Goal: Find specific page/section: Find specific page/section

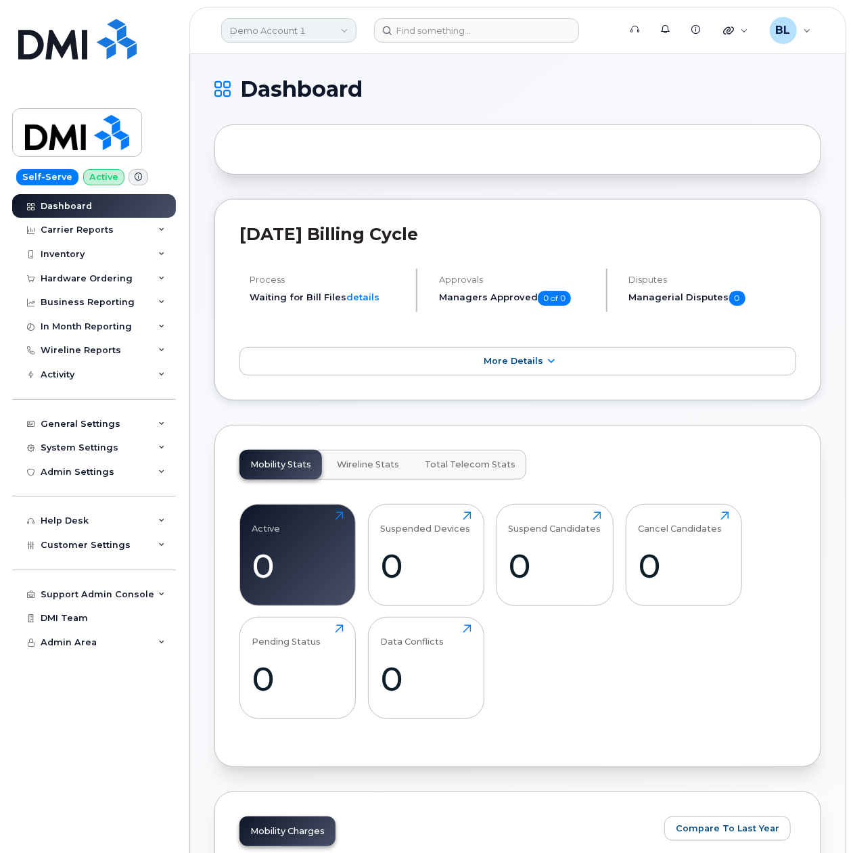
click at [327, 28] on link "Demo Account 1" at bounding box center [288, 30] width 135 height 24
click at [315, 23] on link "Demo Account 1" at bounding box center [288, 30] width 135 height 24
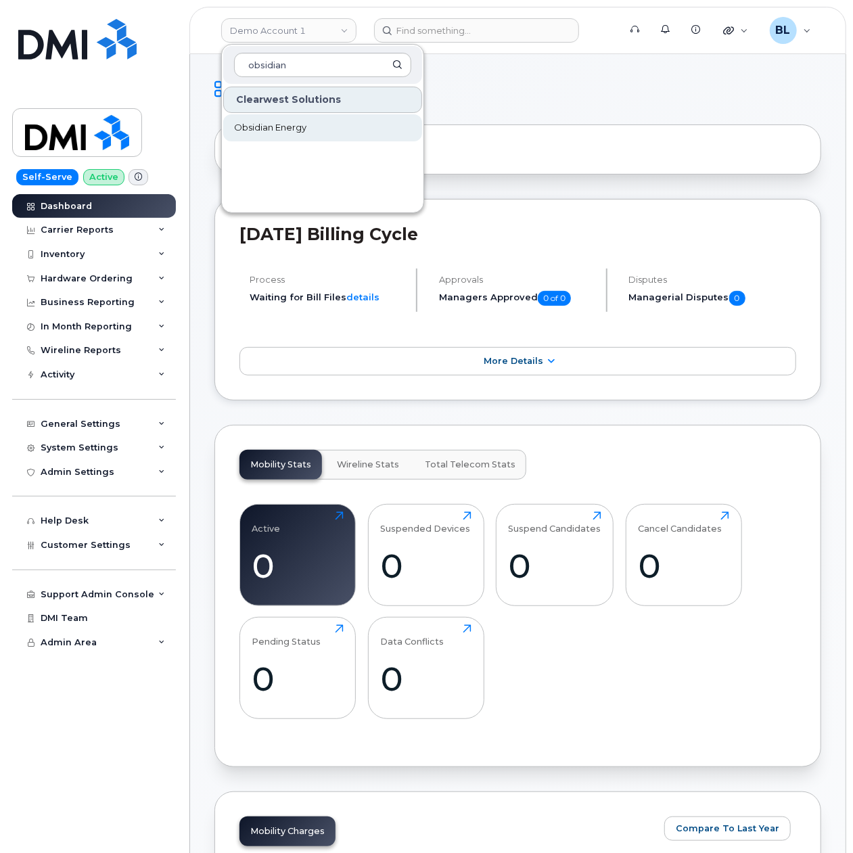
type input "obsidian"
click at [269, 121] on span "Obsidian Energy" at bounding box center [270, 128] width 72 height 14
